Goal: Transaction & Acquisition: Purchase product/service

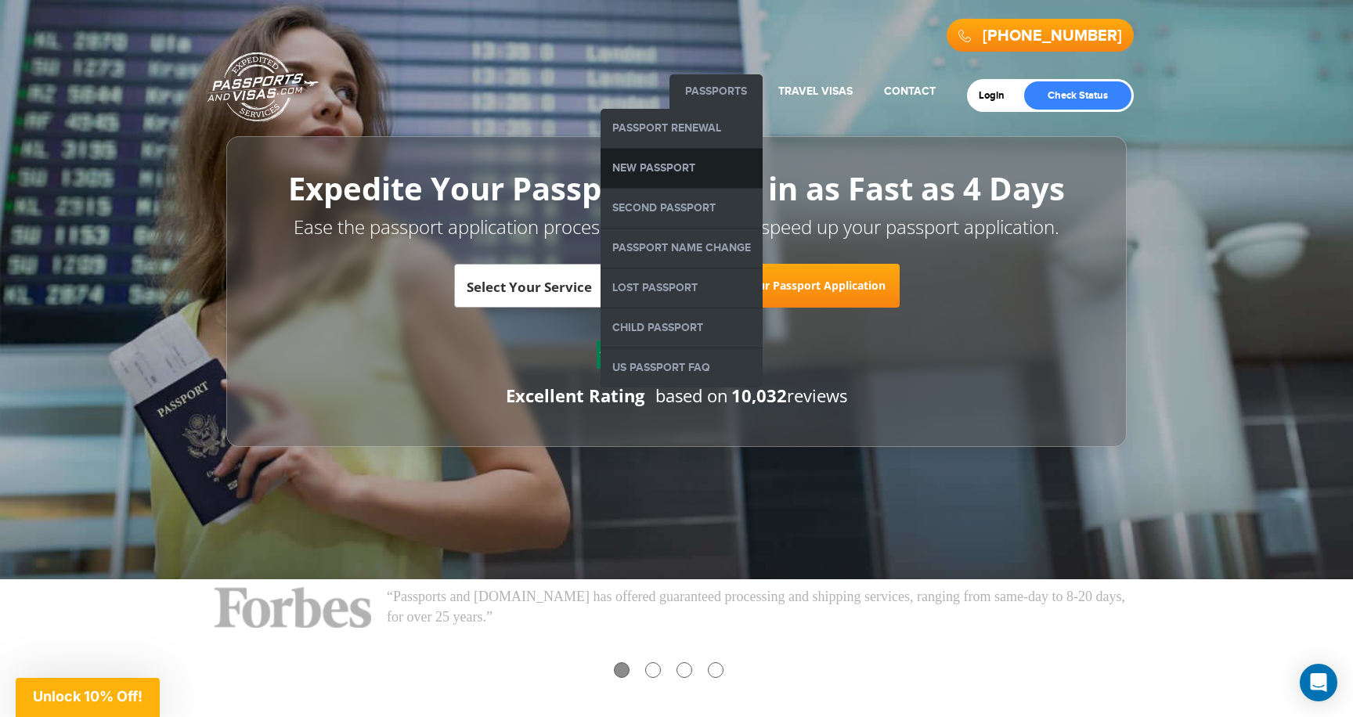
click at [670, 164] on link "New Passport" at bounding box center [682, 168] width 162 height 39
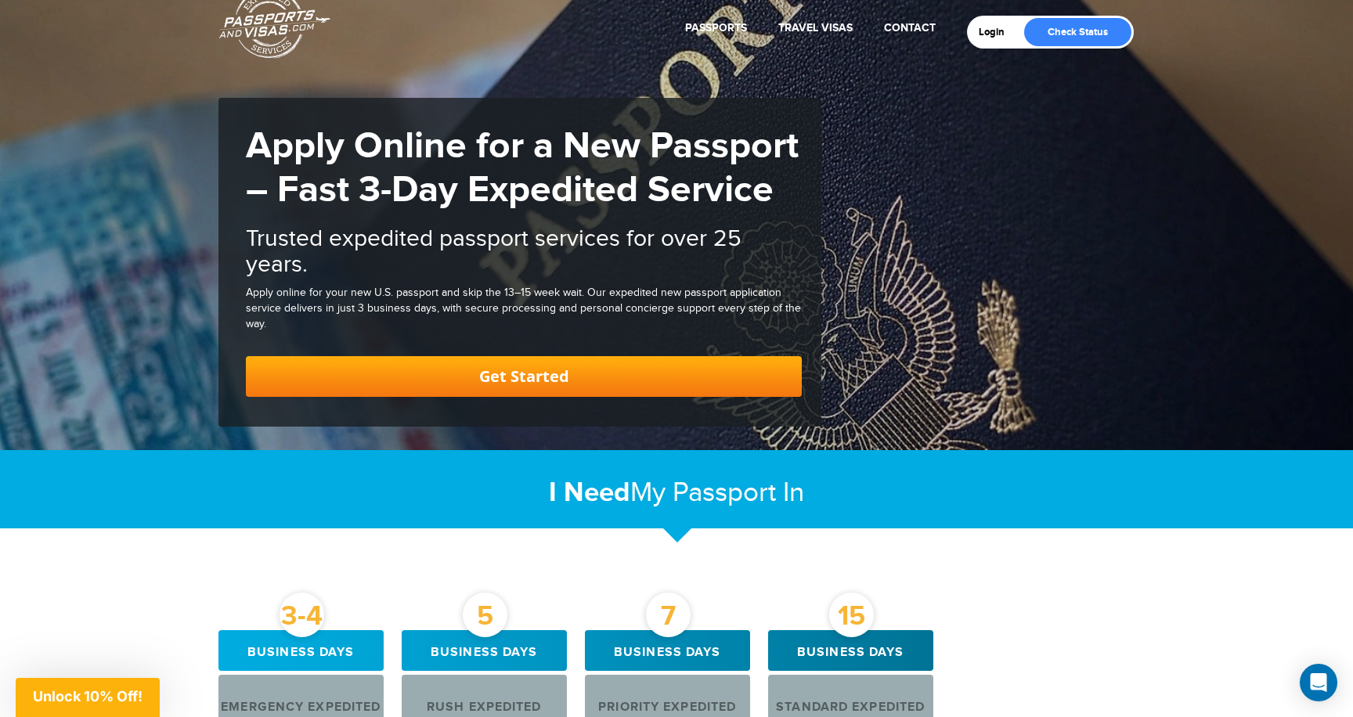
click at [558, 367] on link "Get Started" at bounding box center [524, 376] width 556 height 41
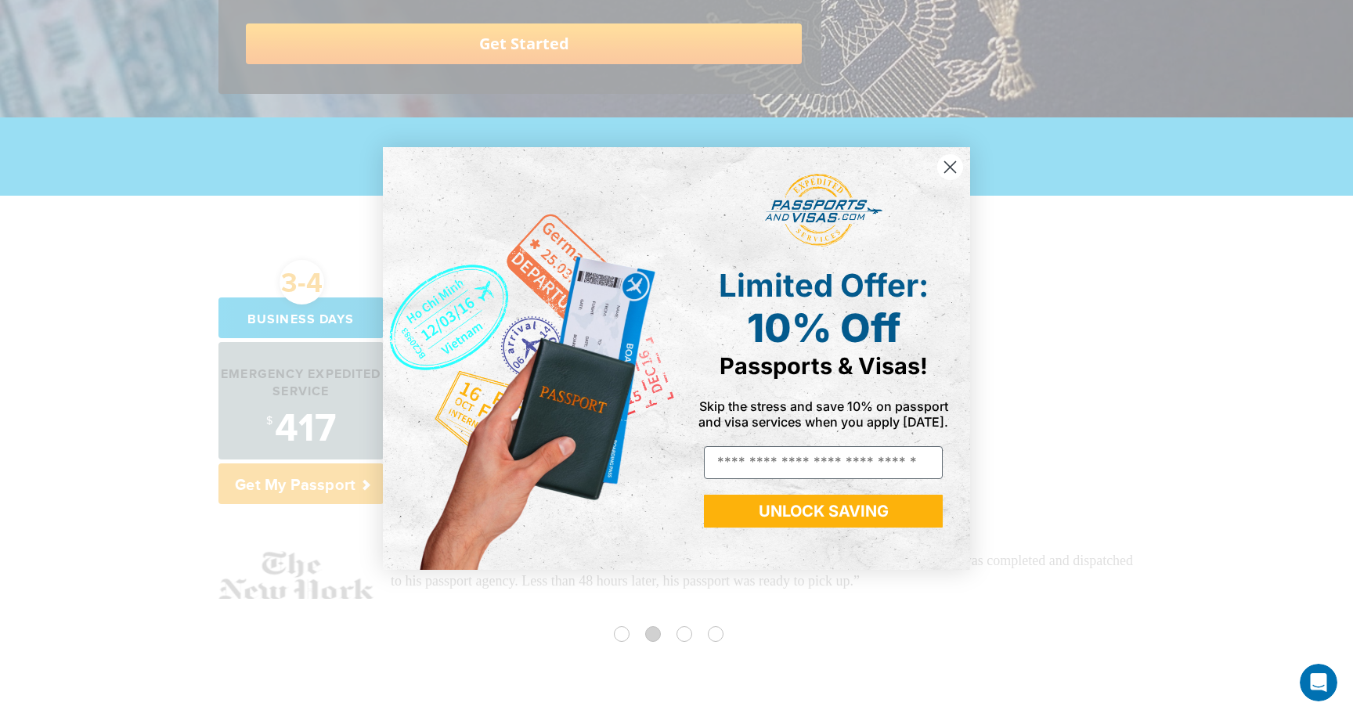
click at [943, 166] on circle "Close dialog" at bounding box center [950, 167] width 26 height 26
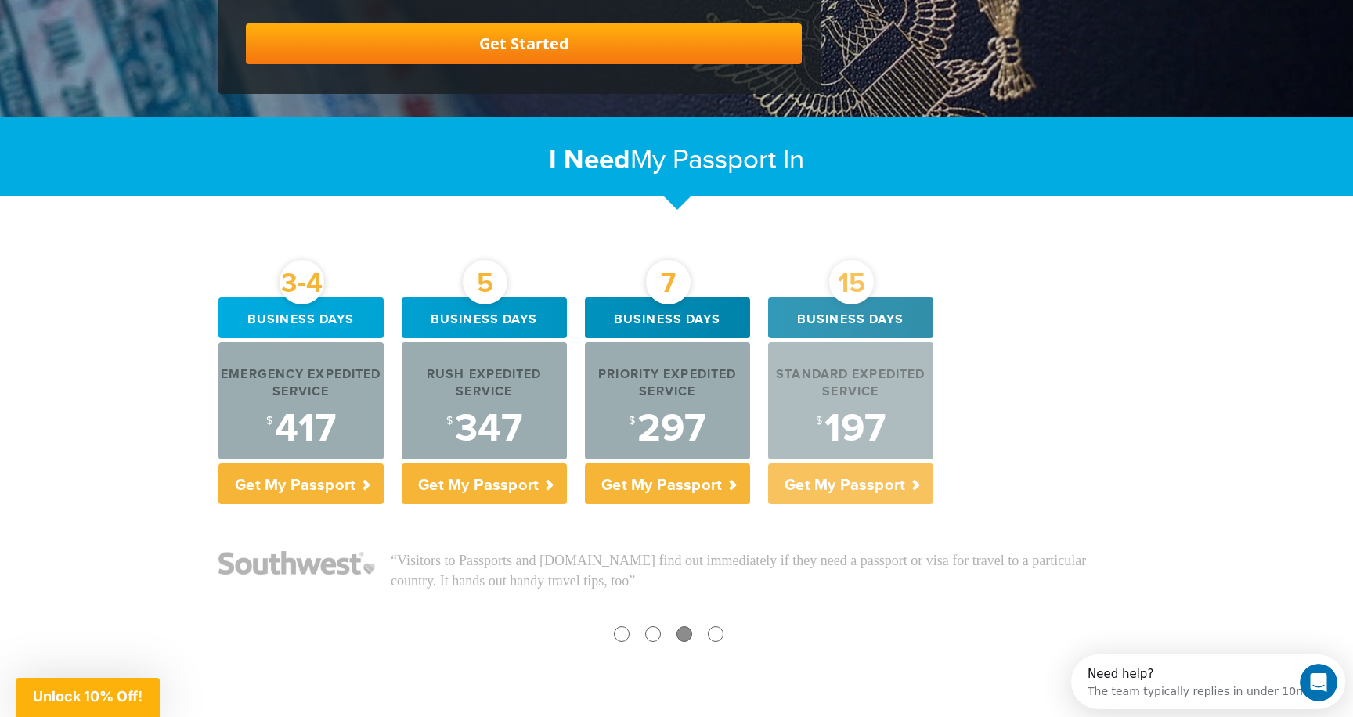
click at [817, 492] on p "Get My Passport" at bounding box center [850, 484] width 165 height 41
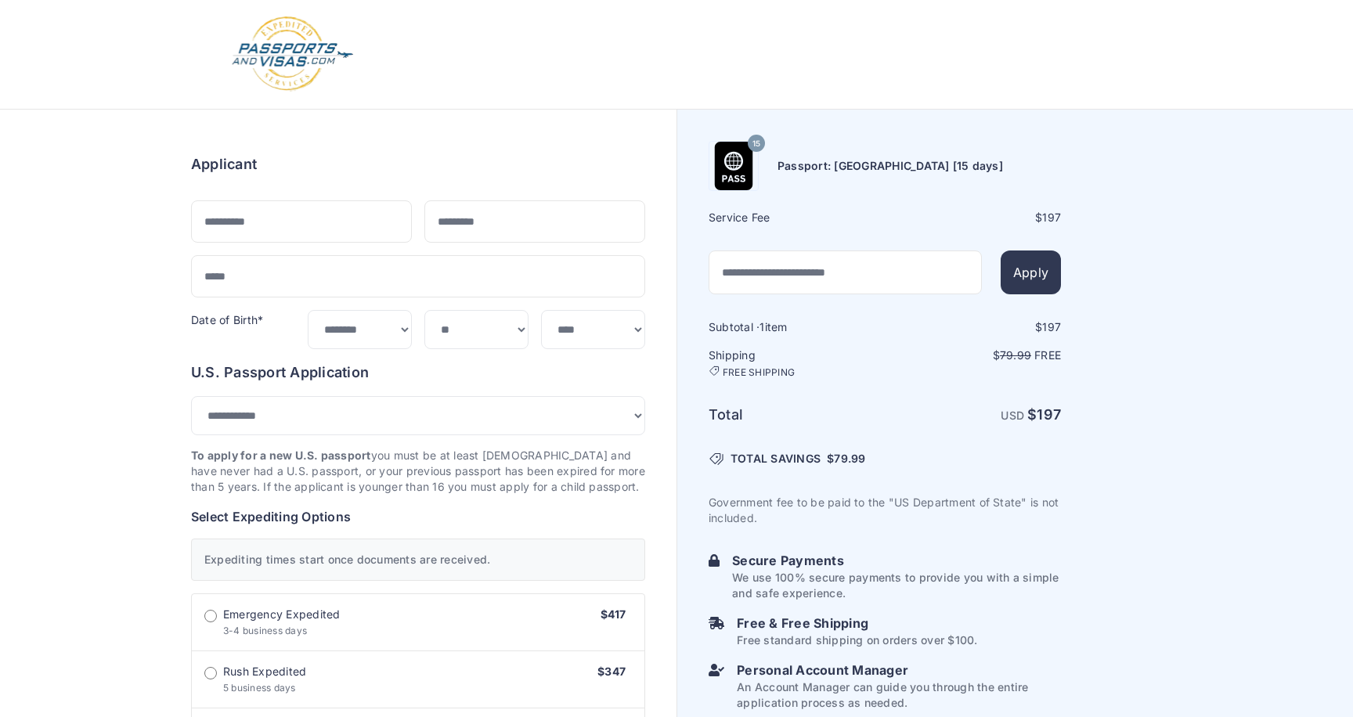
select select "***"
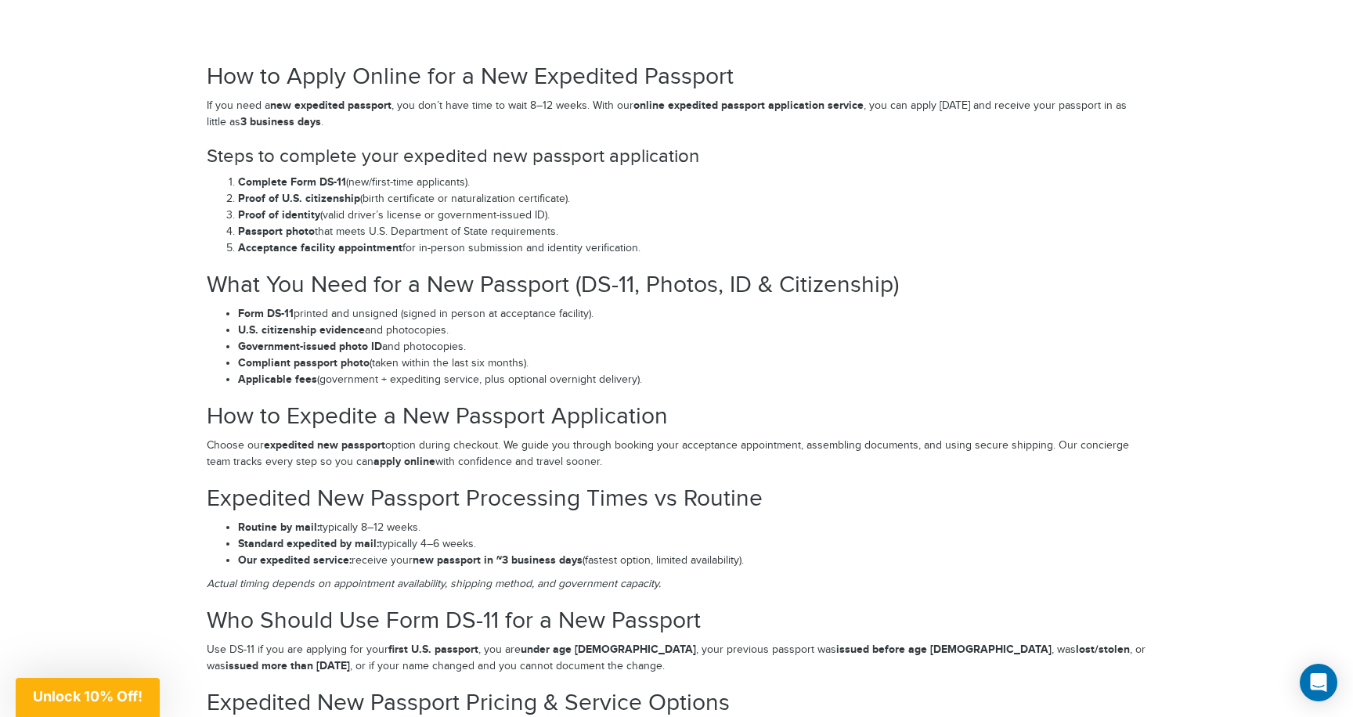
scroll to position [2080, 0]
